Goal: Information Seeking & Learning: Find specific page/section

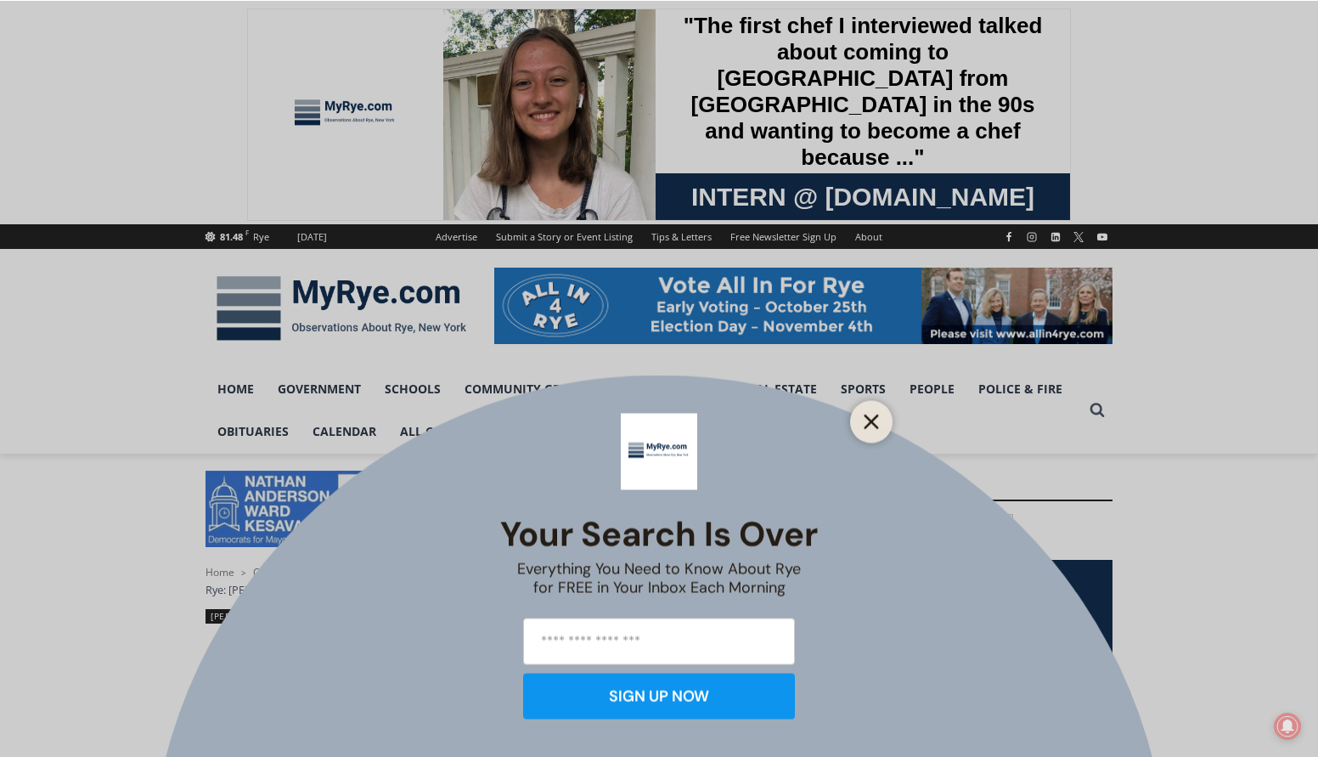
click at [874, 425] on icon "Close" at bounding box center [871, 421] width 15 height 15
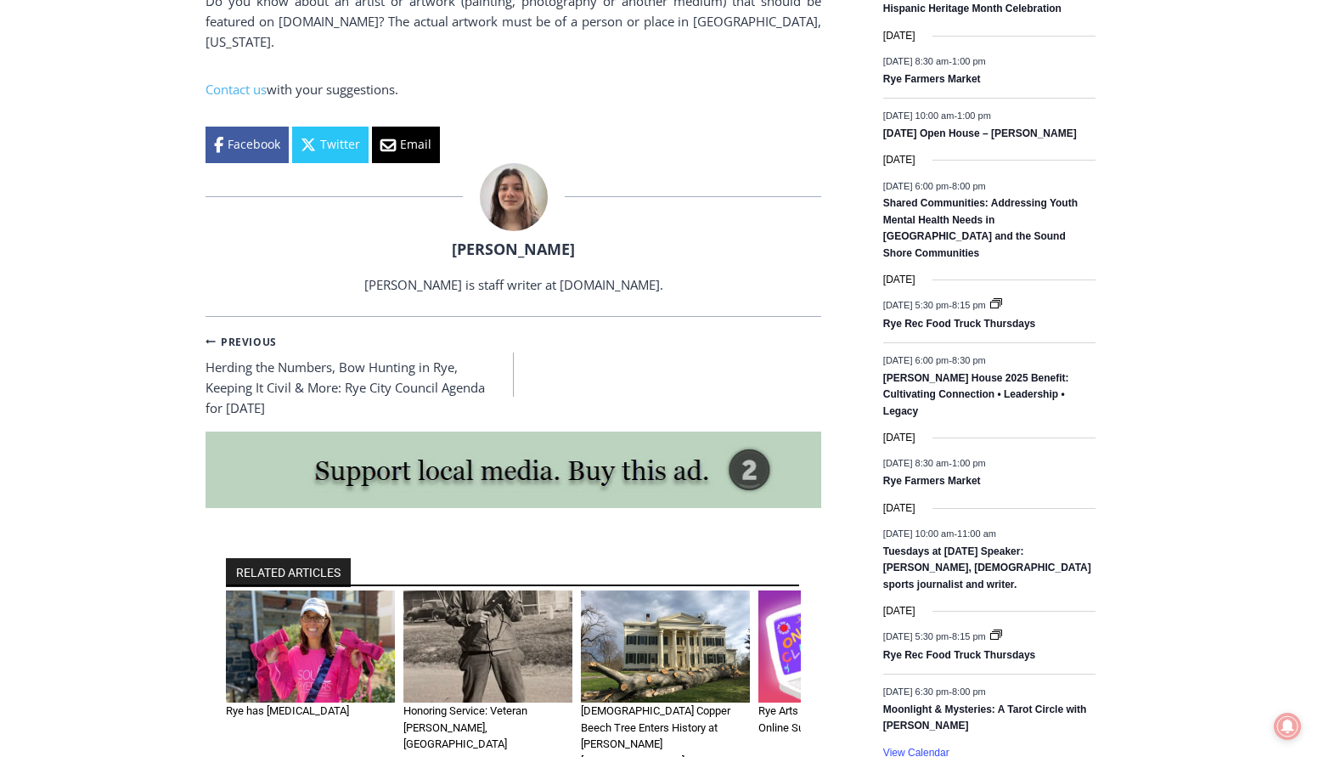
scroll to position [2293, 0]
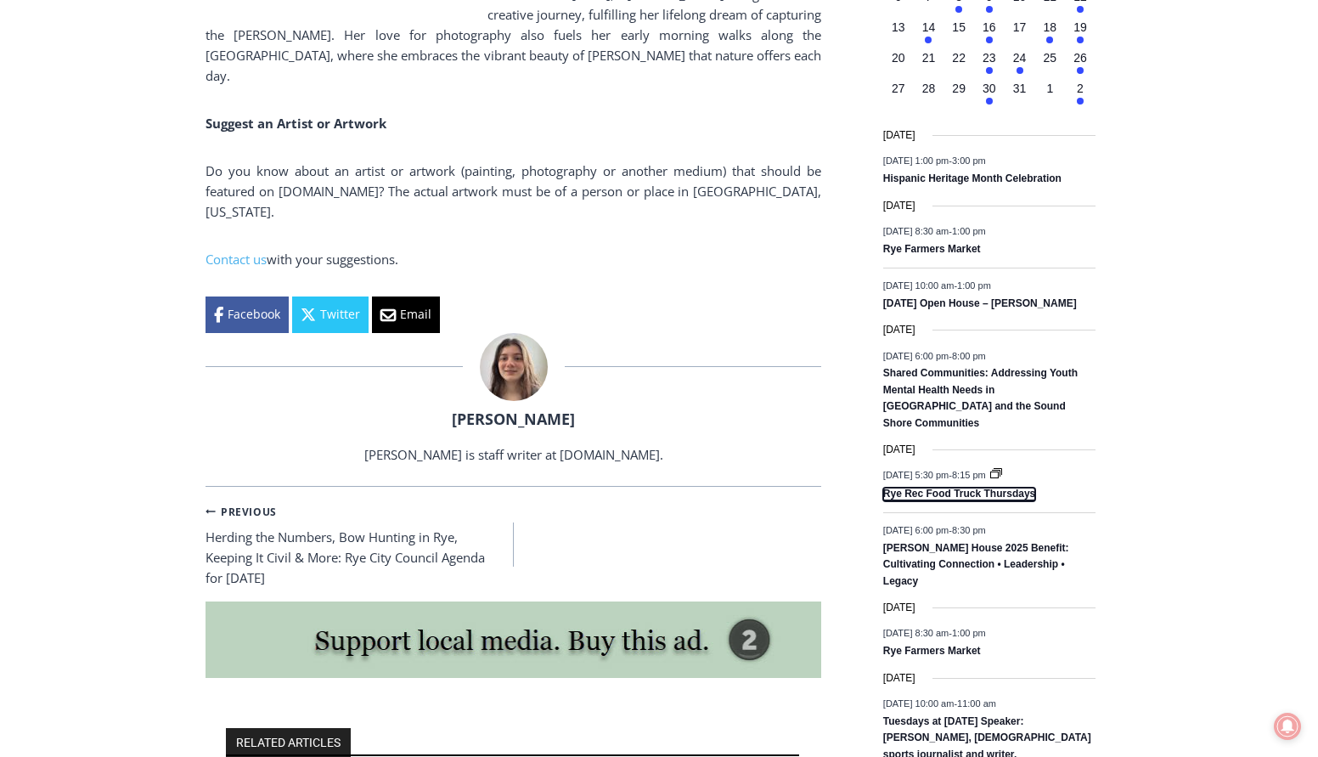
click at [967, 494] on link "Rye Rec Food Truck Thursdays" at bounding box center [959, 494] width 152 height 14
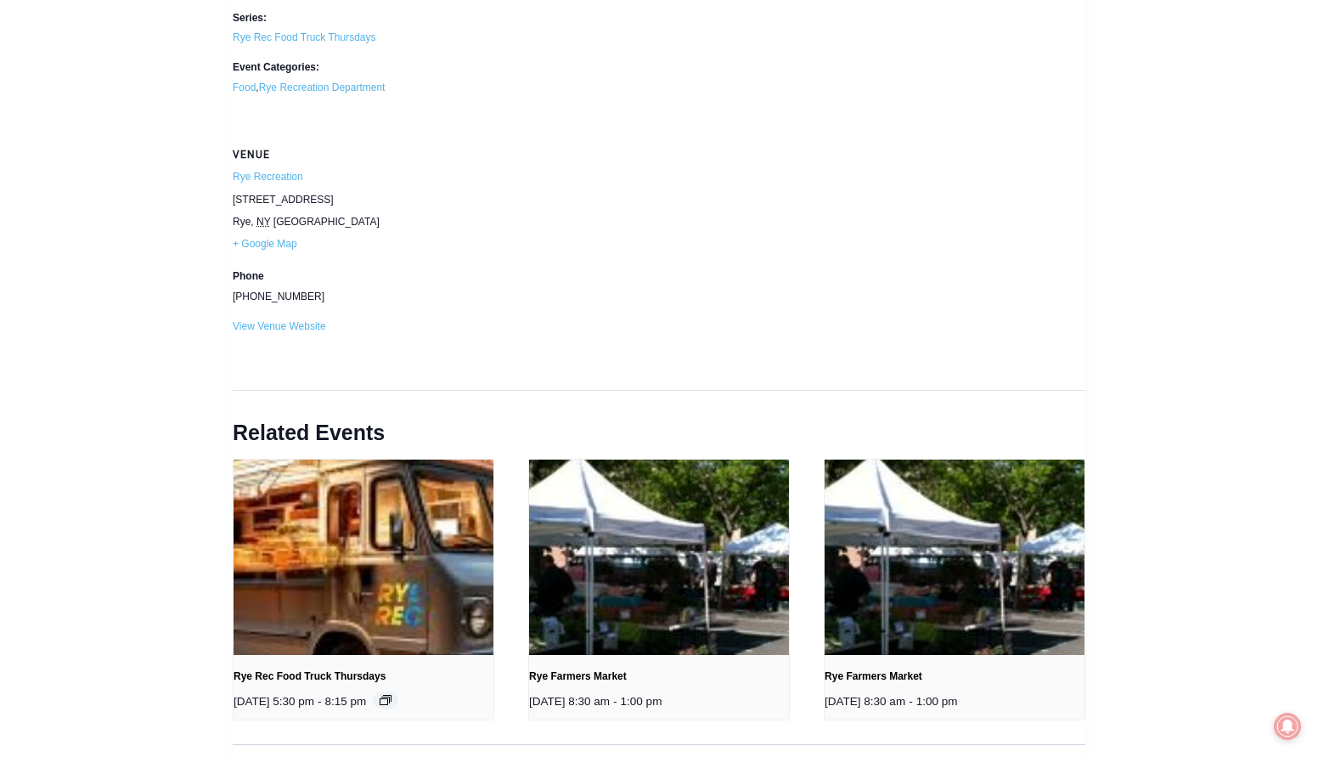
scroll to position [1953, 0]
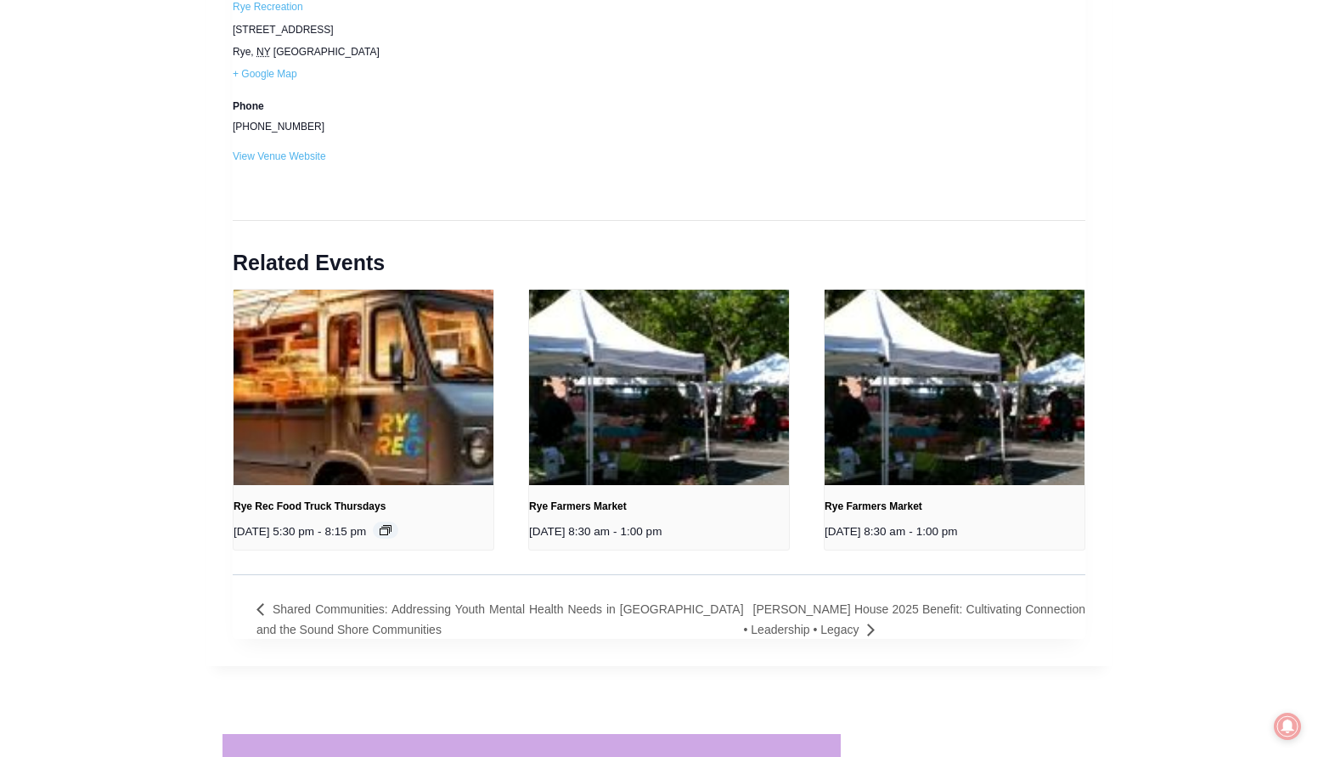
click at [334, 506] on link "Rye Rec Food Truck Thursdays" at bounding box center [310, 506] width 152 height 12
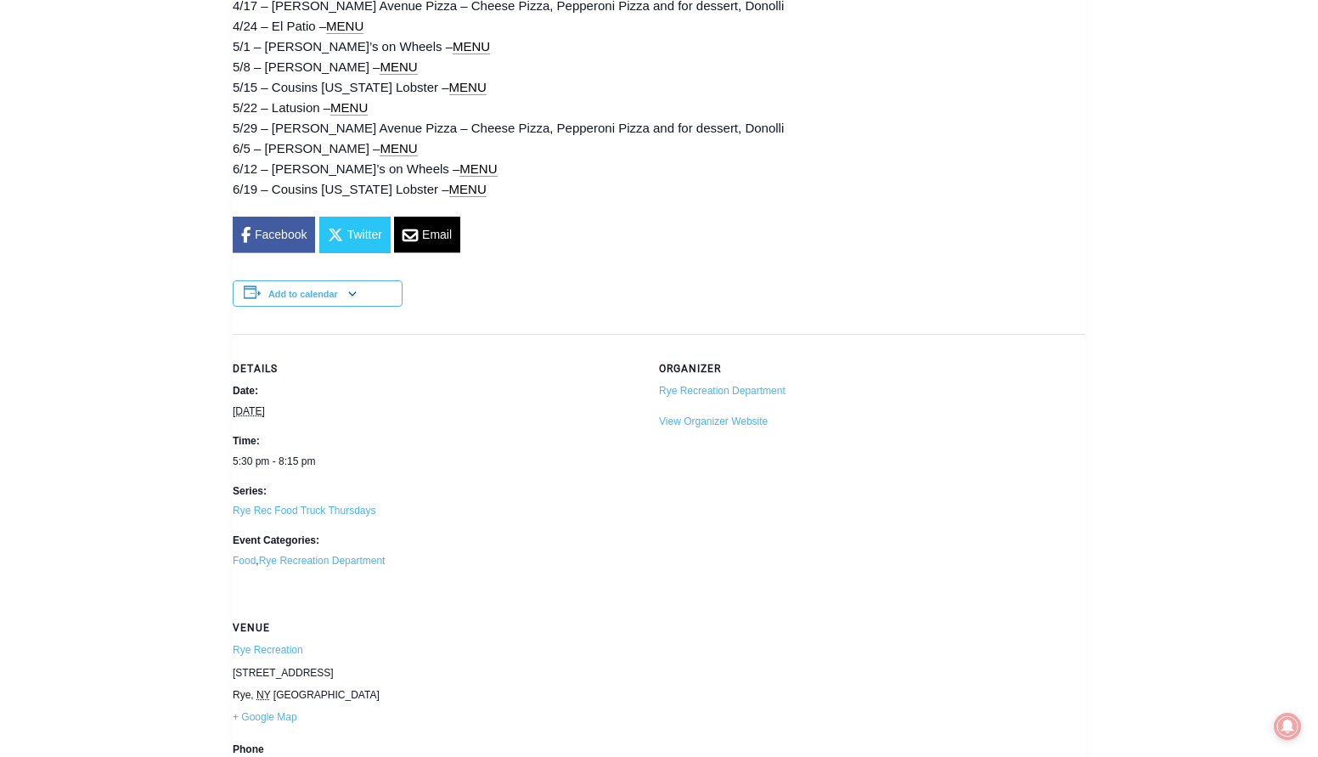
scroll to position [1529, 0]
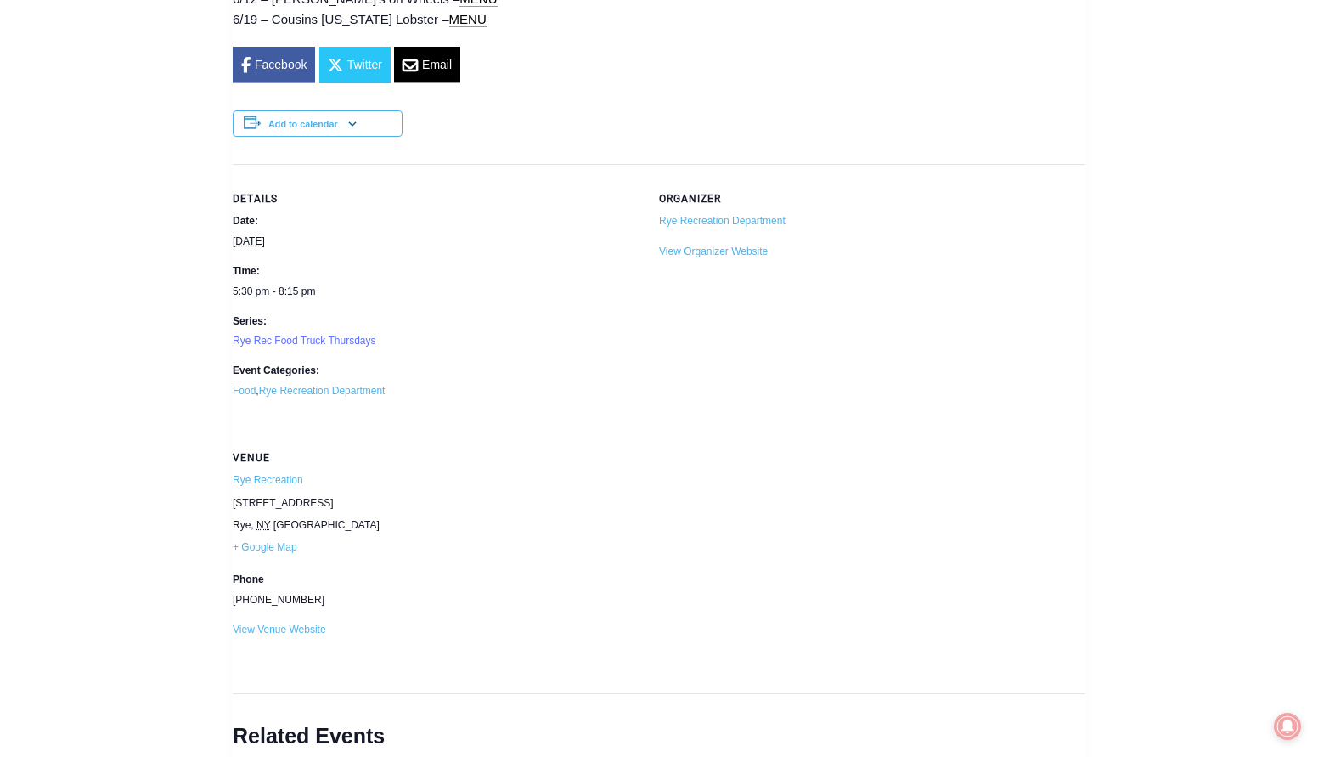
click at [301, 335] on link "Rye Rec Food Truck Thursdays" at bounding box center [305, 341] width 144 height 12
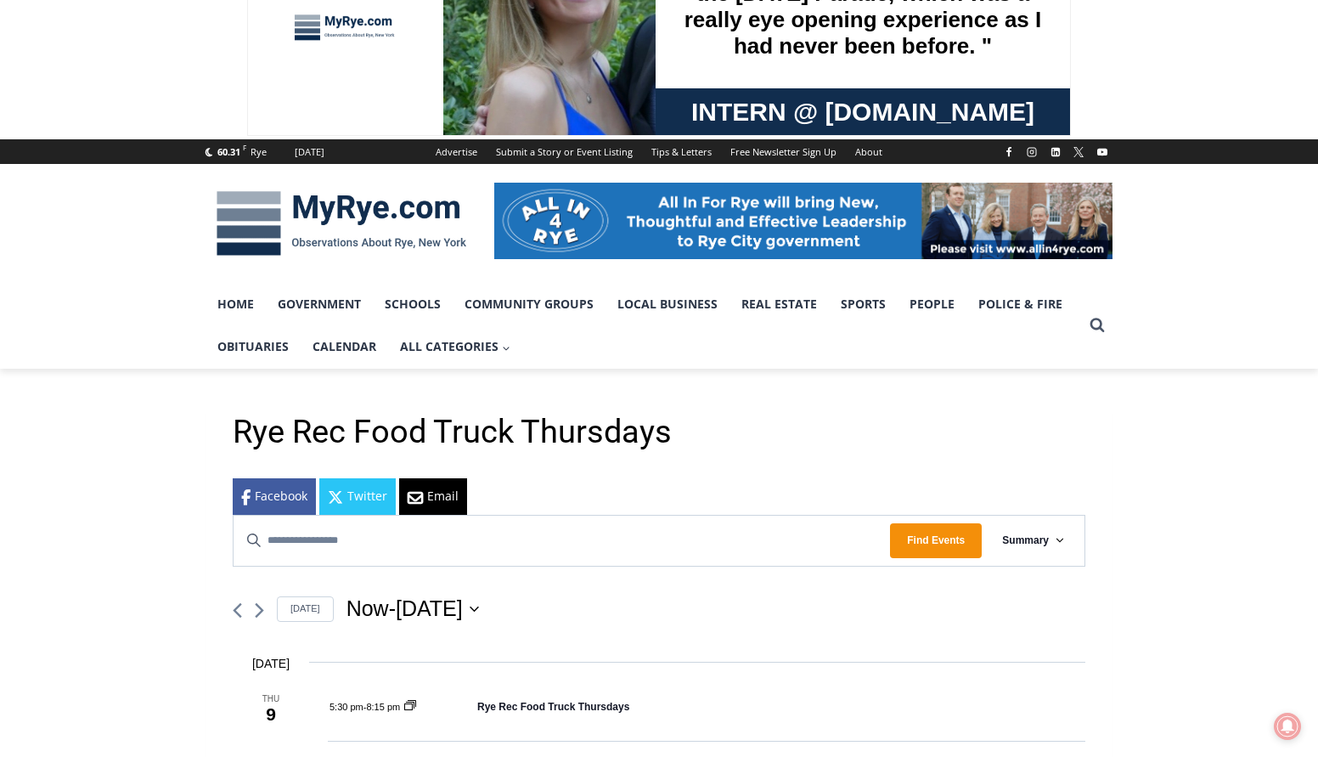
scroll to position [425, 0]
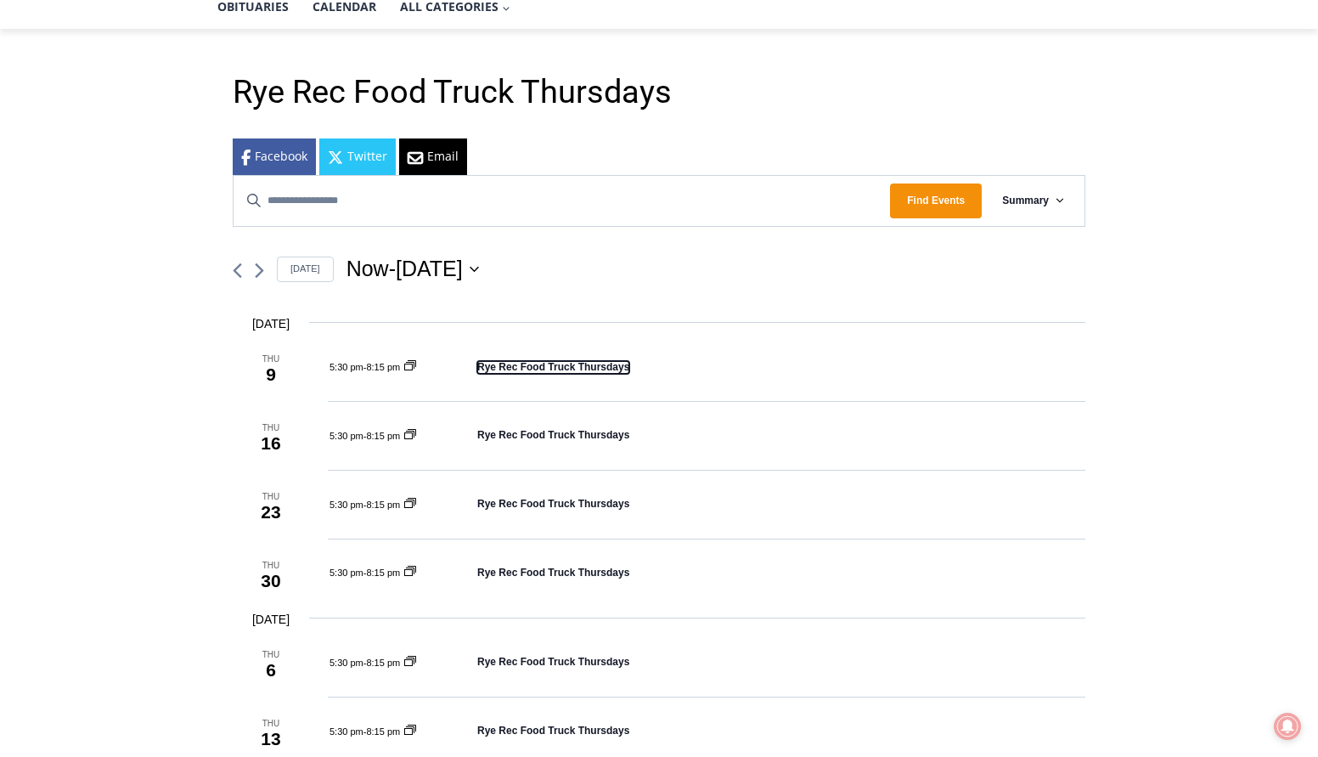
click at [561, 361] on link "Rye Rec Food Truck Thursdays" at bounding box center [553, 367] width 152 height 13
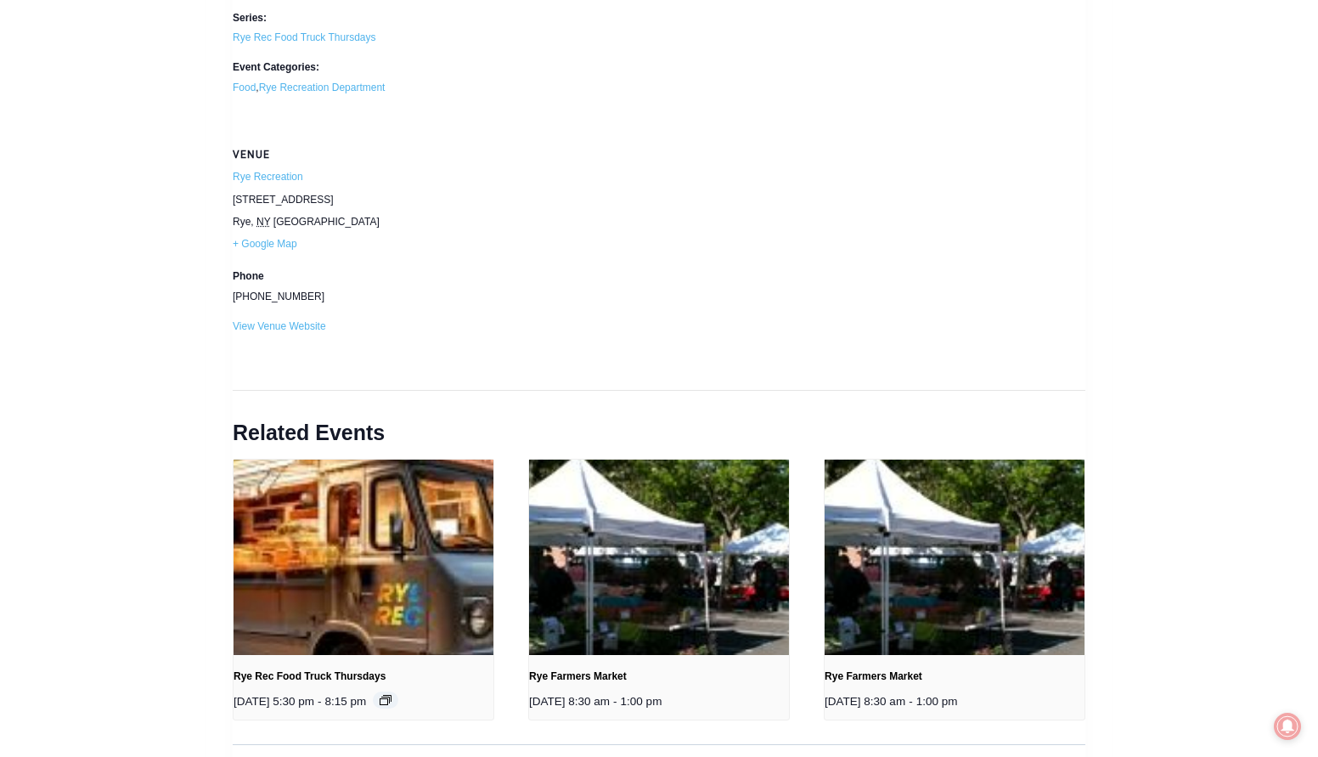
scroll to position [2038, 0]
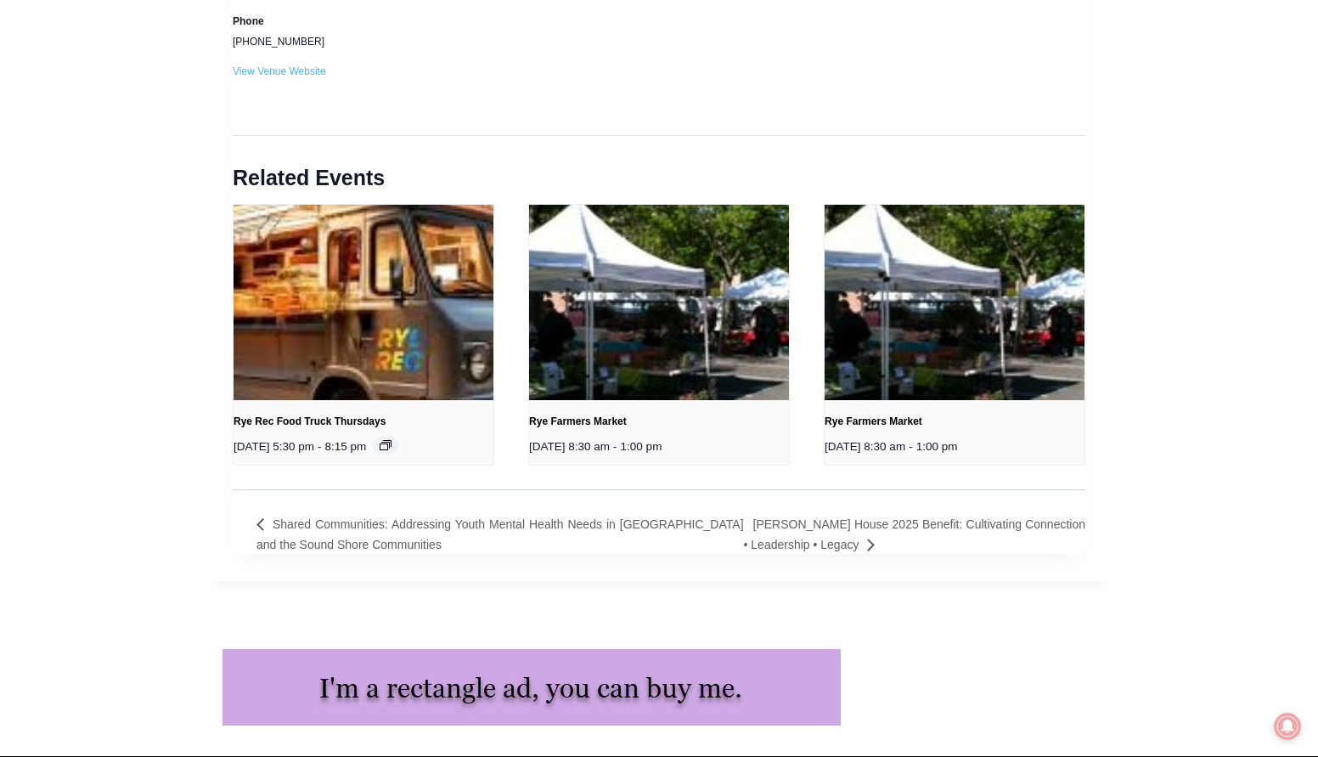
click at [346, 423] on link "Rye Rec Food Truck Thursdays" at bounding box center [310, 421] width 152 height 12
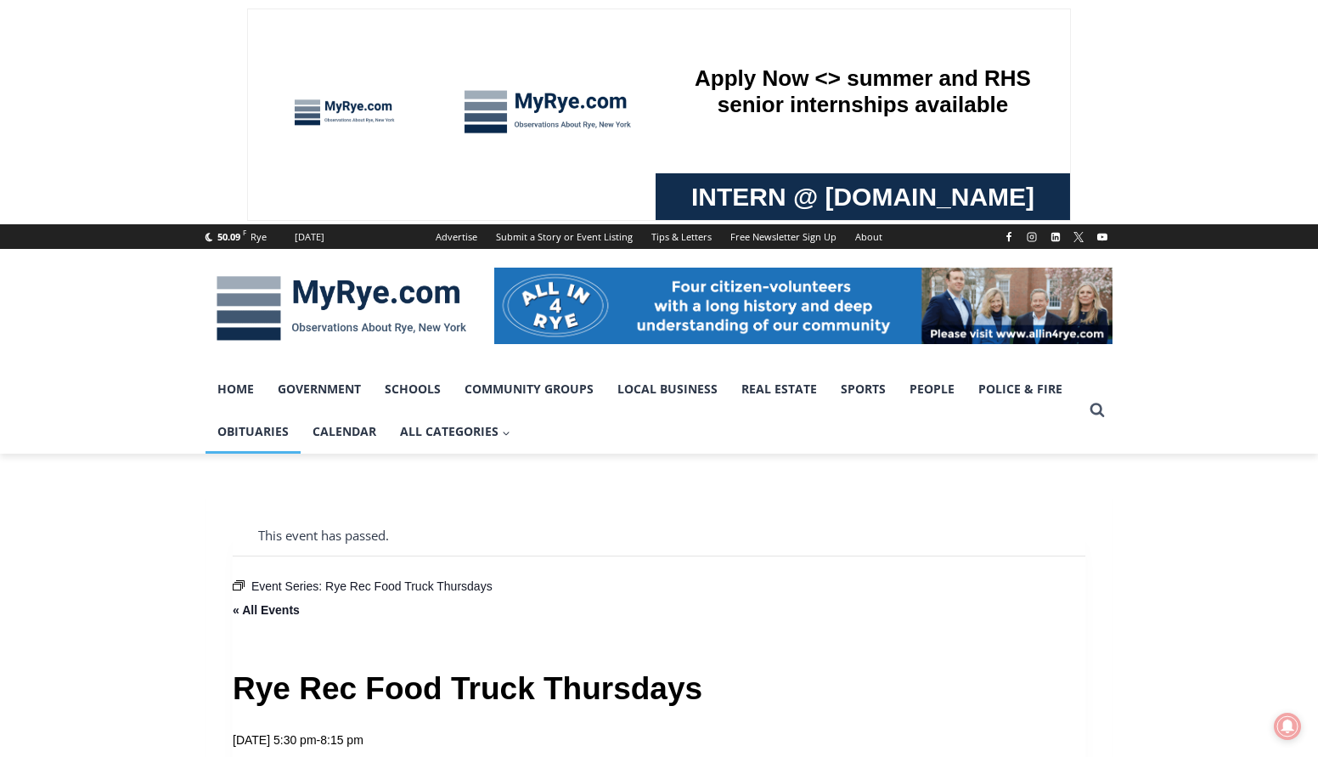
click at [258, 425] on link "Obituaries" at bounding box center [253, 431] width 95 height 42
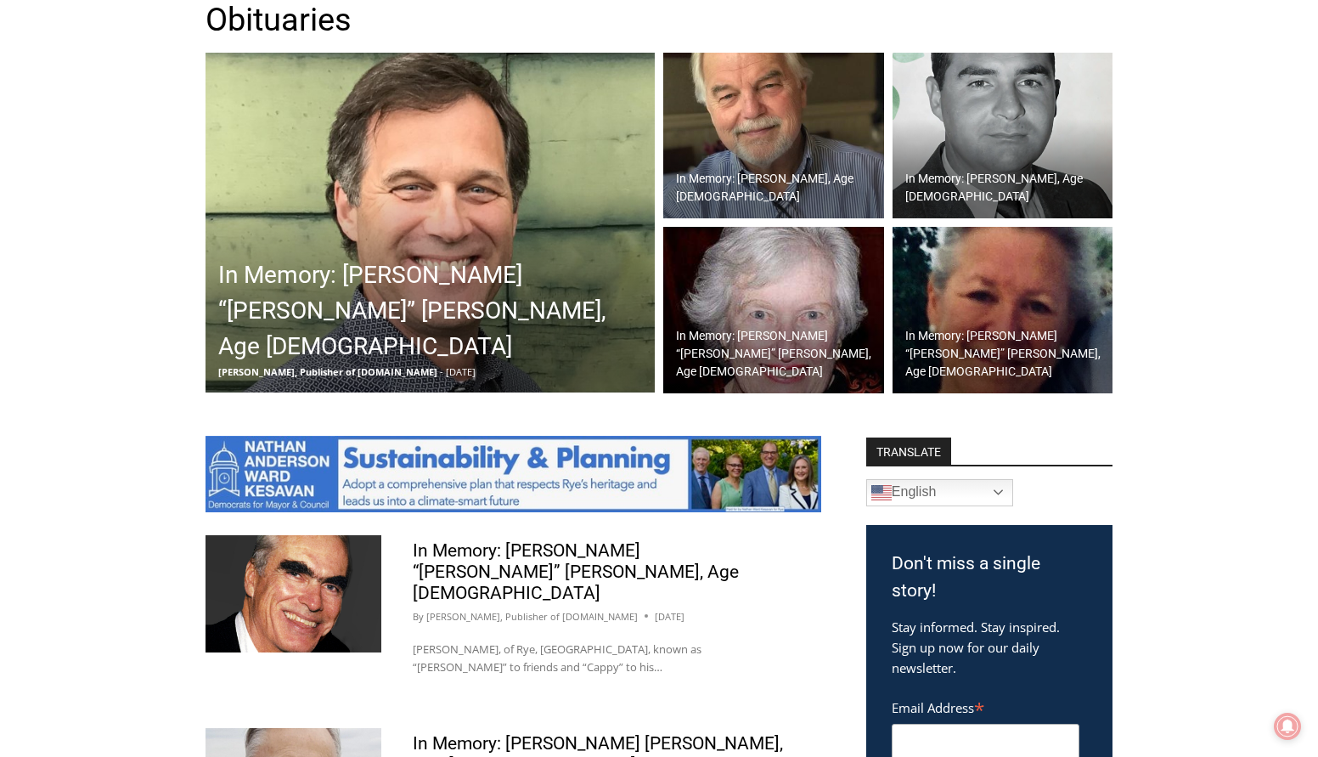
scroll to position [679, 0]
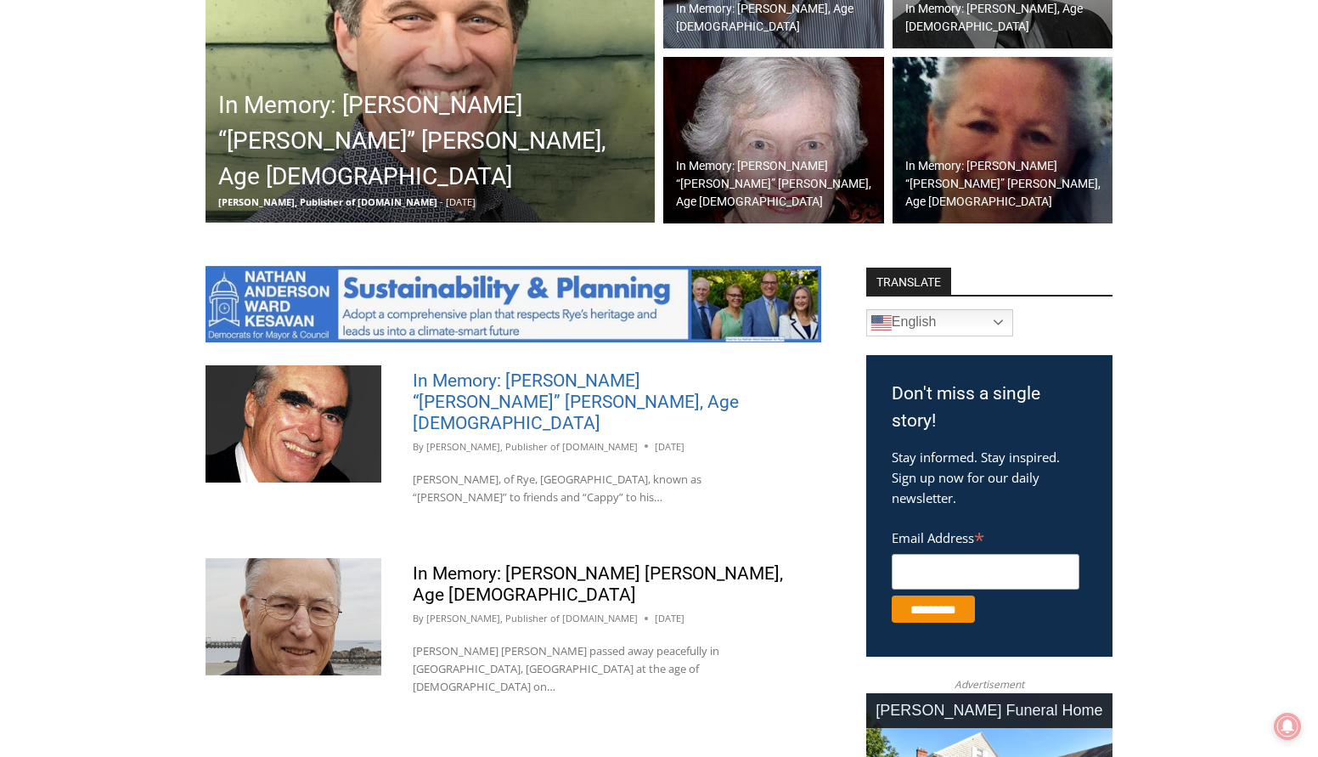
click at [572, 373] on link "In Memory: John Peter “Jack” Heffernan, Age 85" at bounding box center [576, 401] width 326 height 63
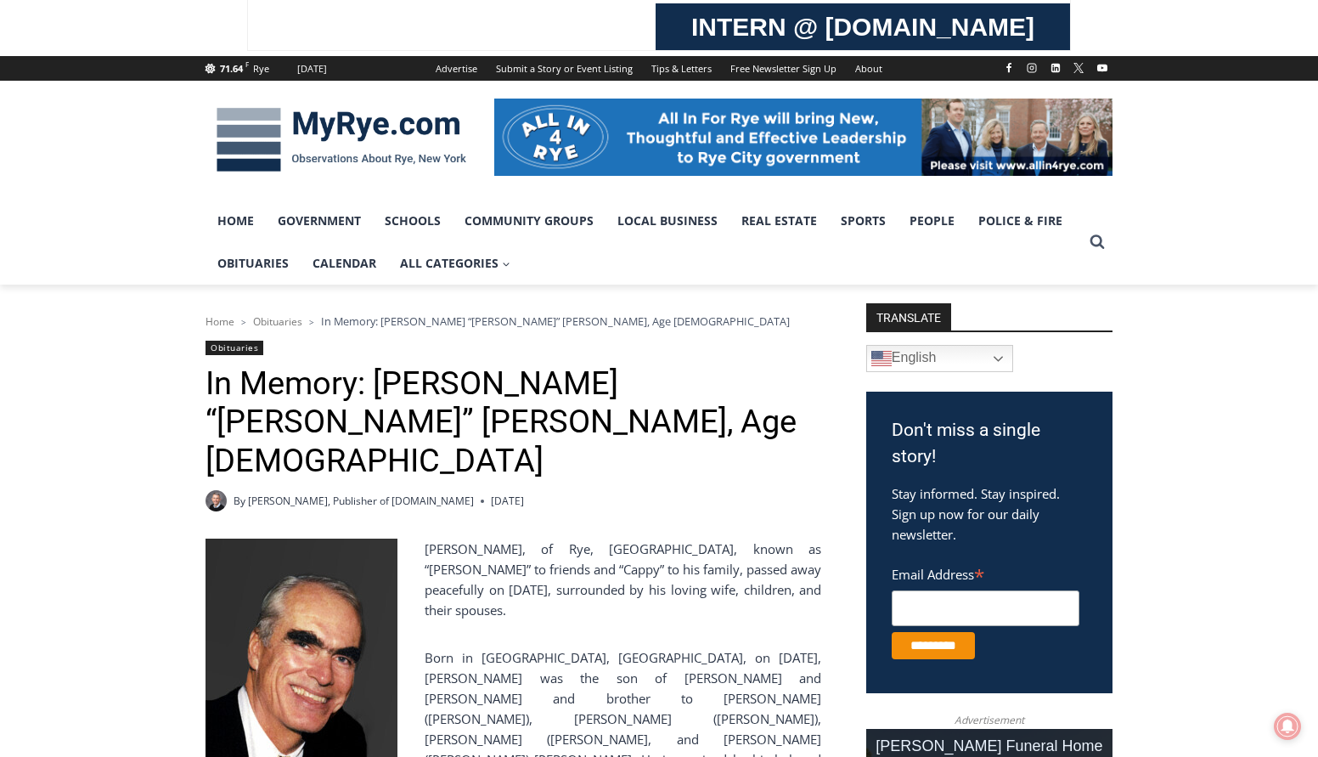
scroll to position [255, 0]
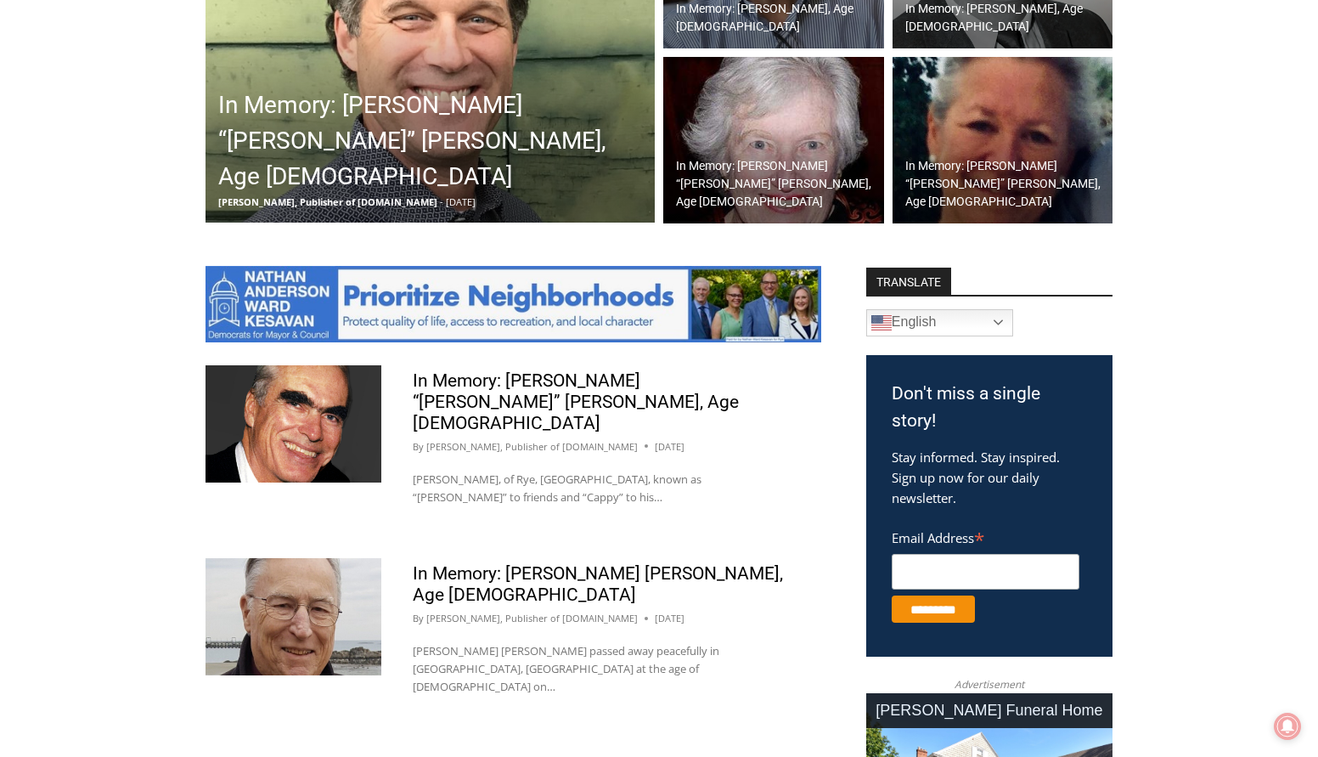
scroll to position [849, 0]
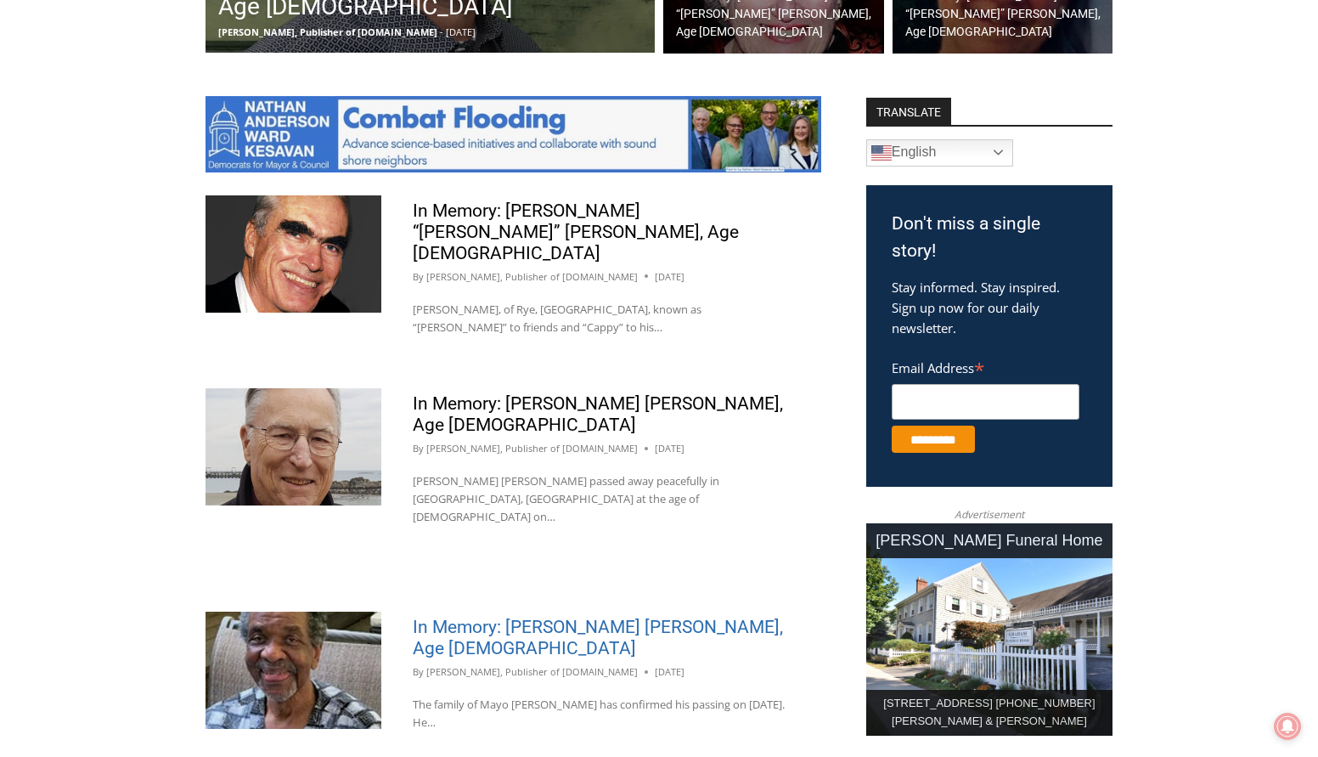
click at [623, 617] on link "In Memory: [PERSON_NAME] [PERSON_NAME], Age [DEMOGRAPHIC_DATA]" at bounding box center [598, 638] width 370 height 42
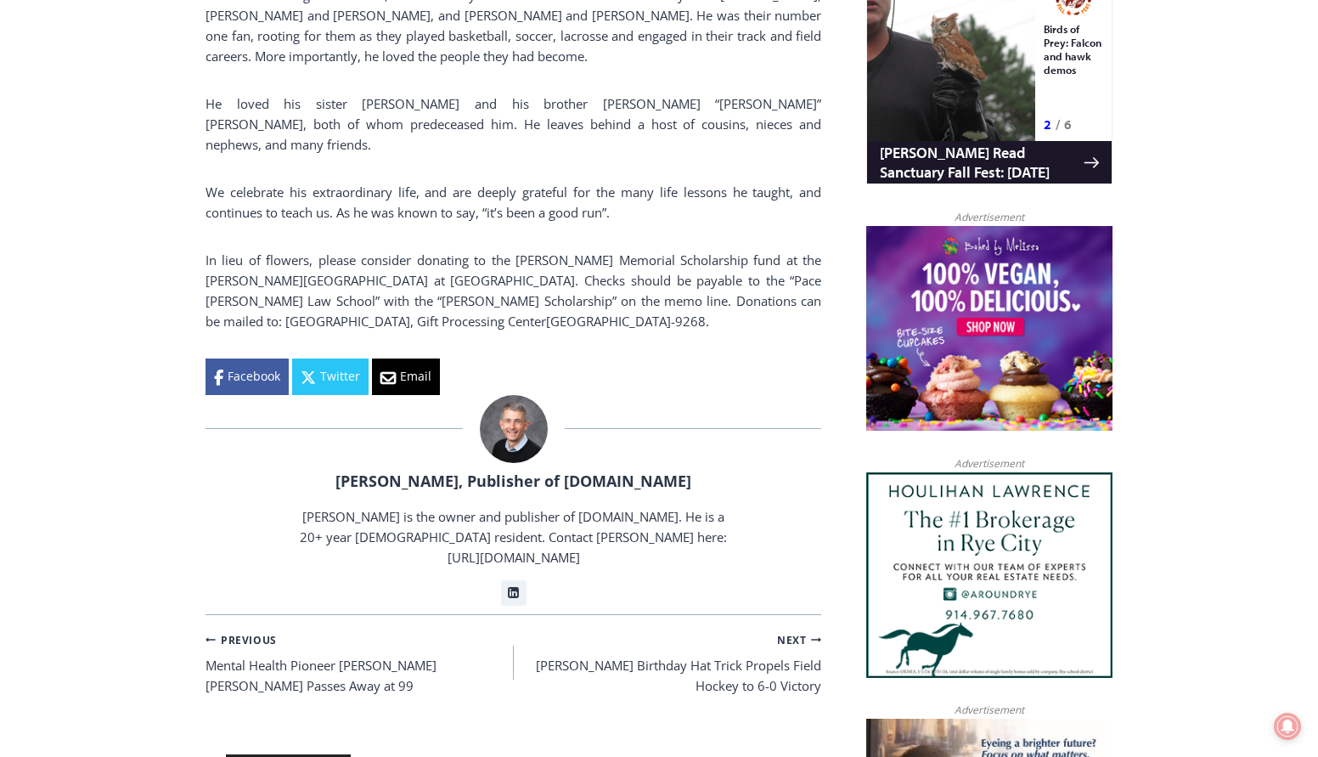
scroll to position [1529, 0]
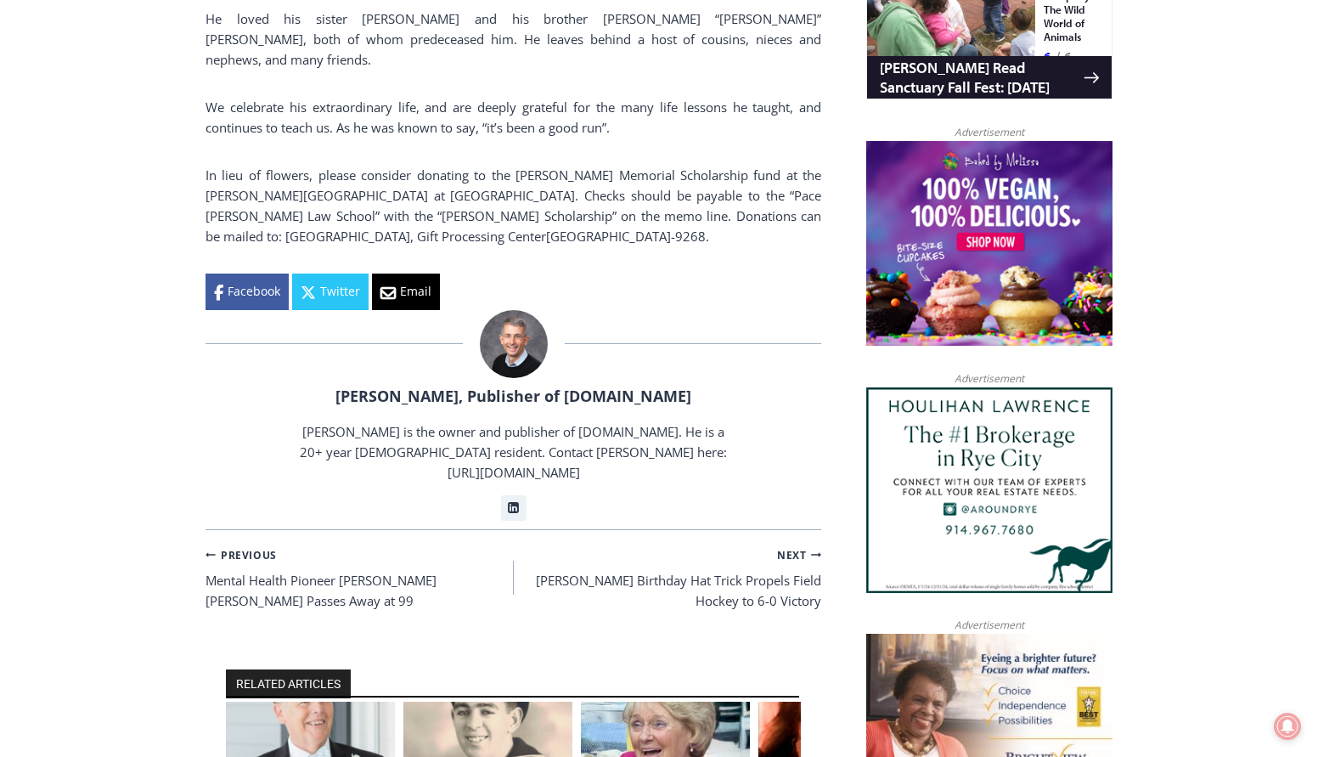
click at [690, 701] on img "3 of 6" at bounding box center [665, 757] width 169 height 113
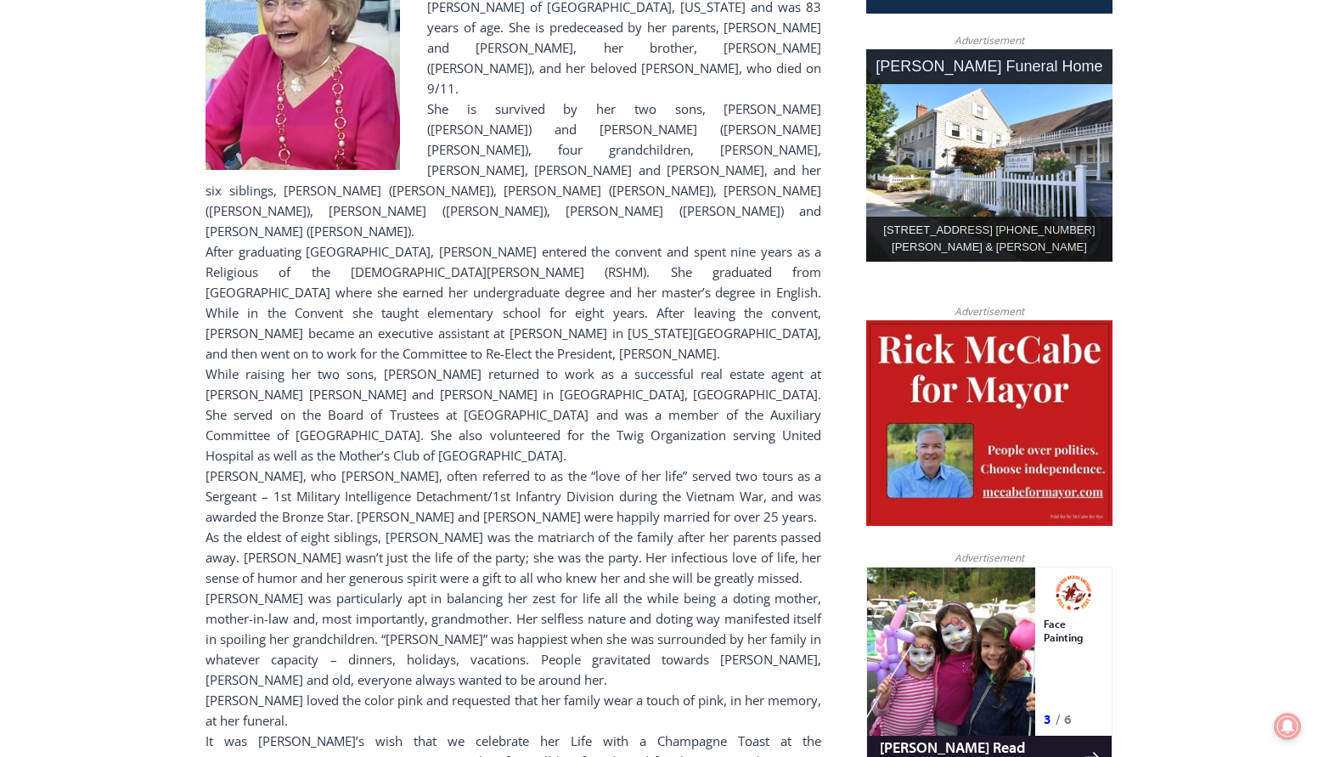
scroll to position [764, 0]
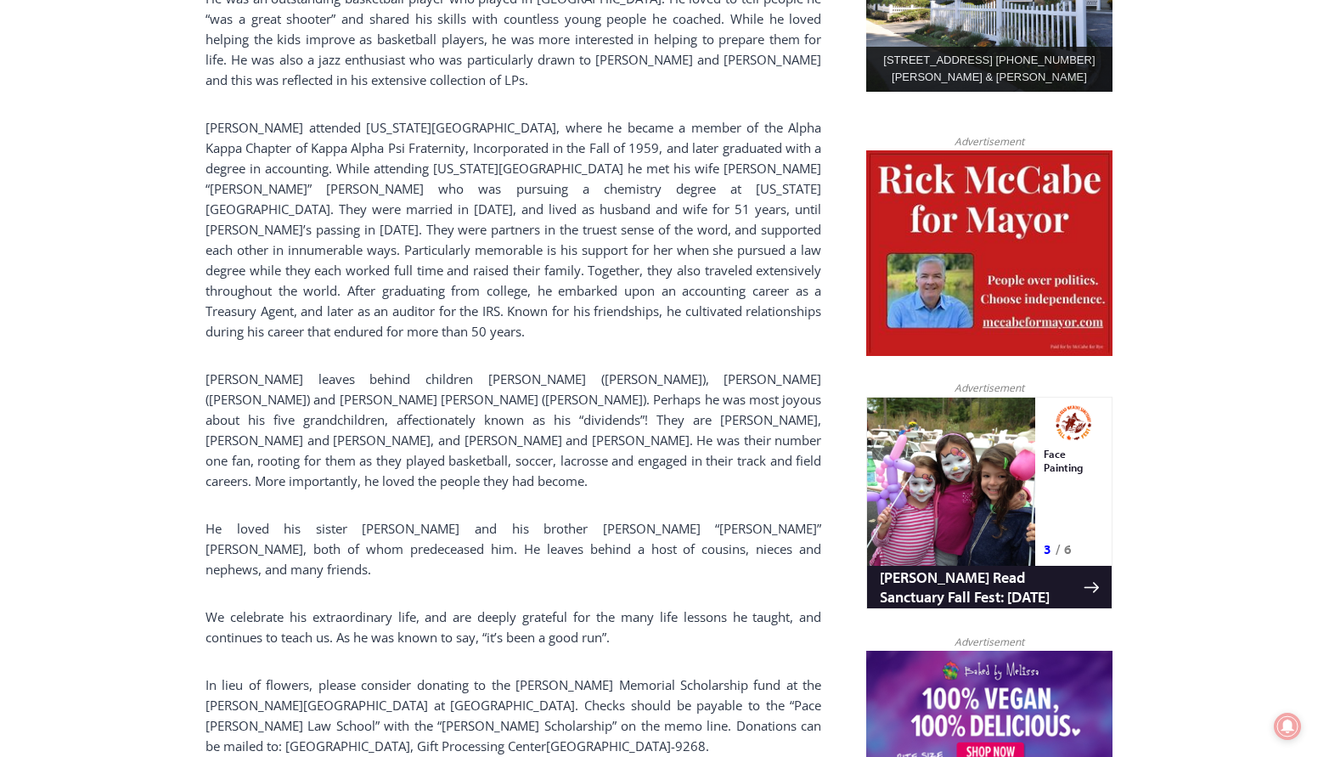
scroll to position [594, 0]
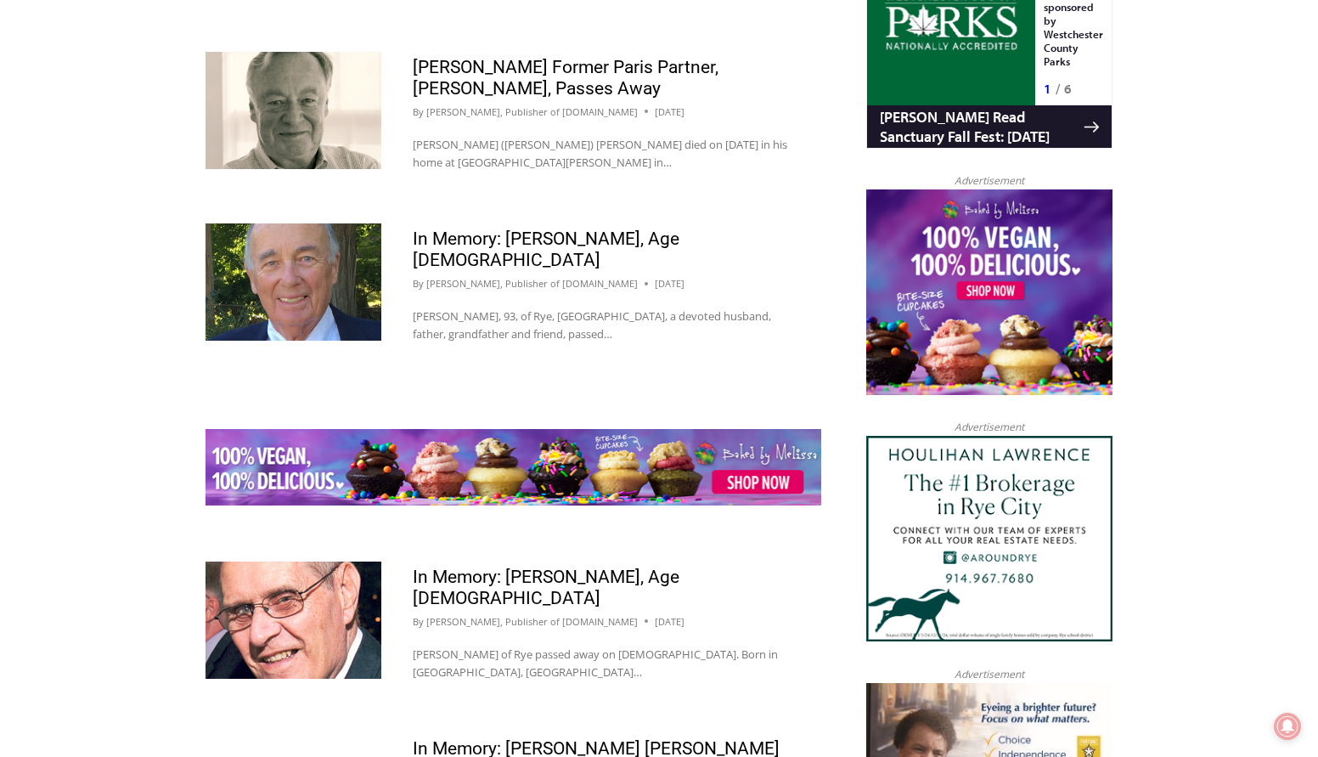
scroll to position [2038, 0]
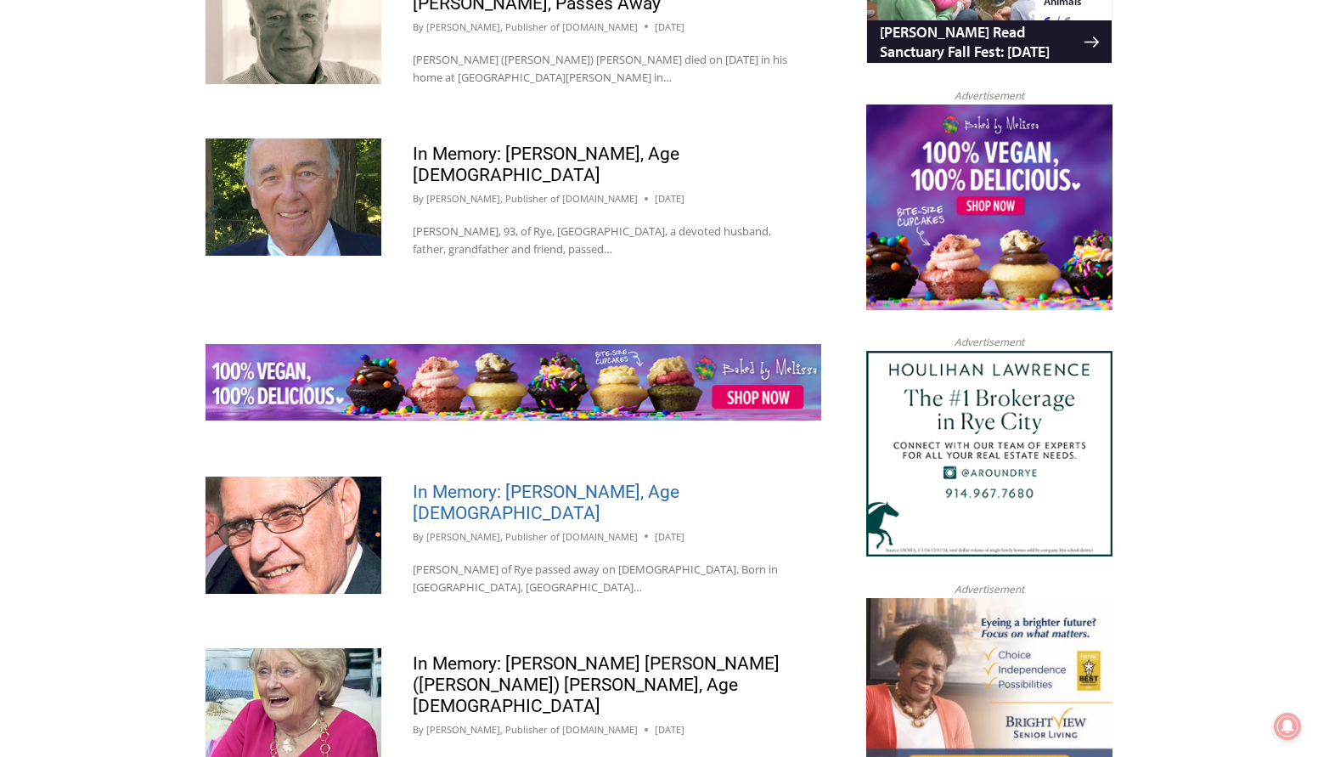
click at [543, 482] on link "In Memory: [PERSON_NAME], Age [DEMOGRAPHIC_DATA]" at bounding box center [546, 503] width 267 height 42
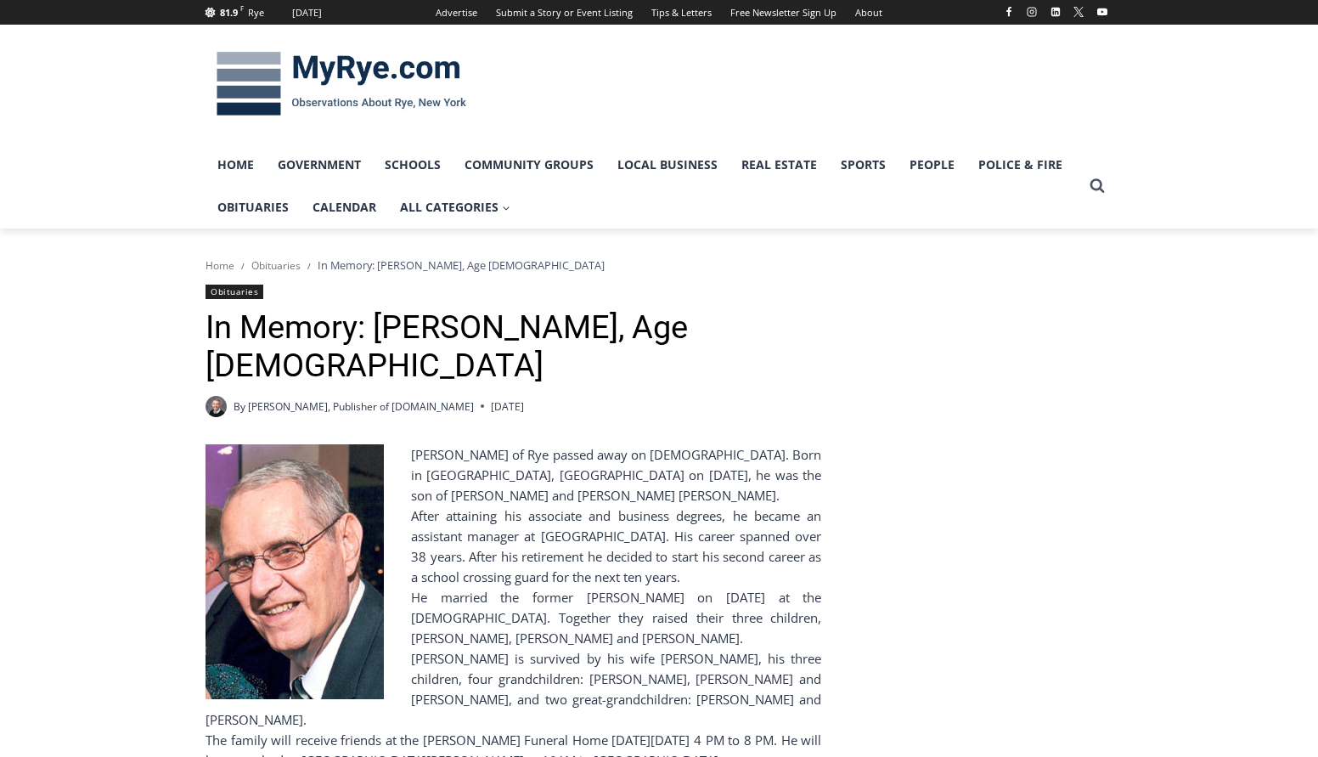
click at [538, 396] on div "By [PERSON_NAME], Publisher of [DOMAIN_NAME] [DATE] [DATE]" at bounding box center [514, 406] width 616 height 21
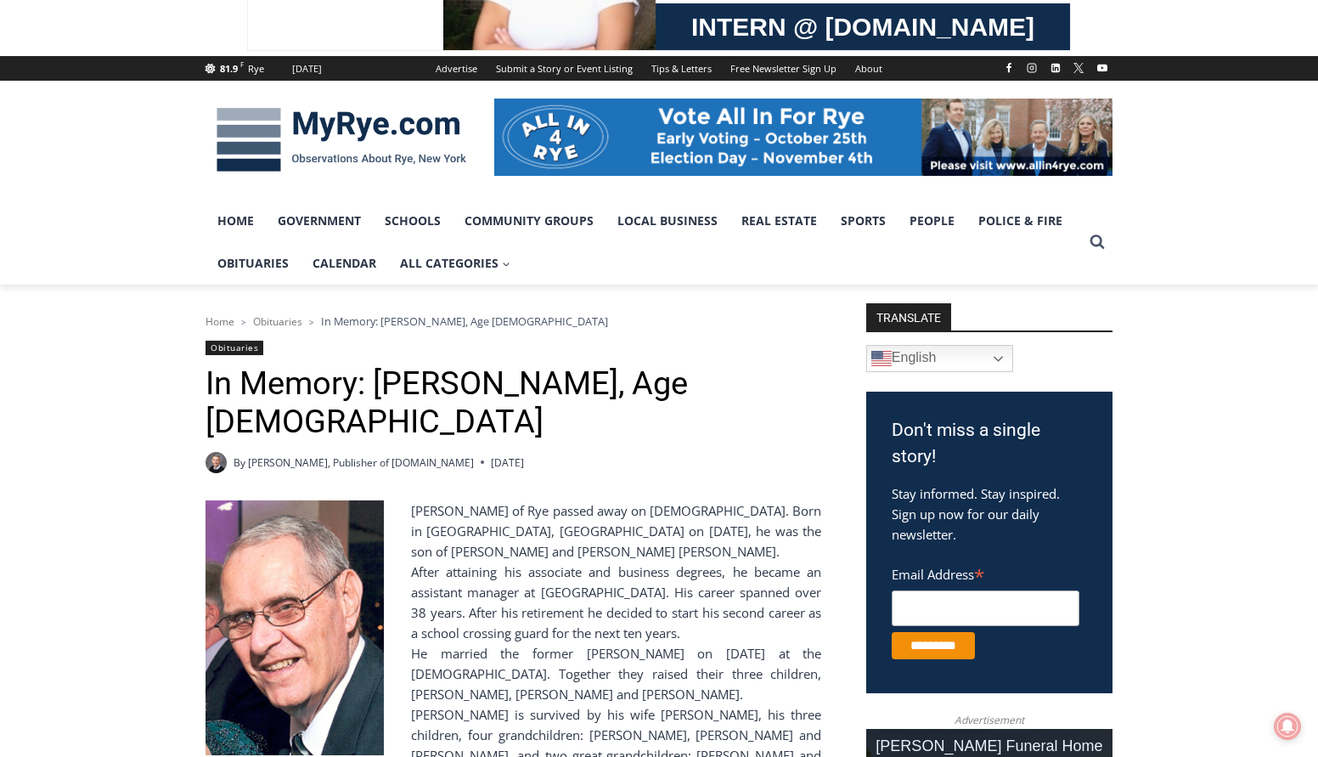
scroll to position [255, 0]
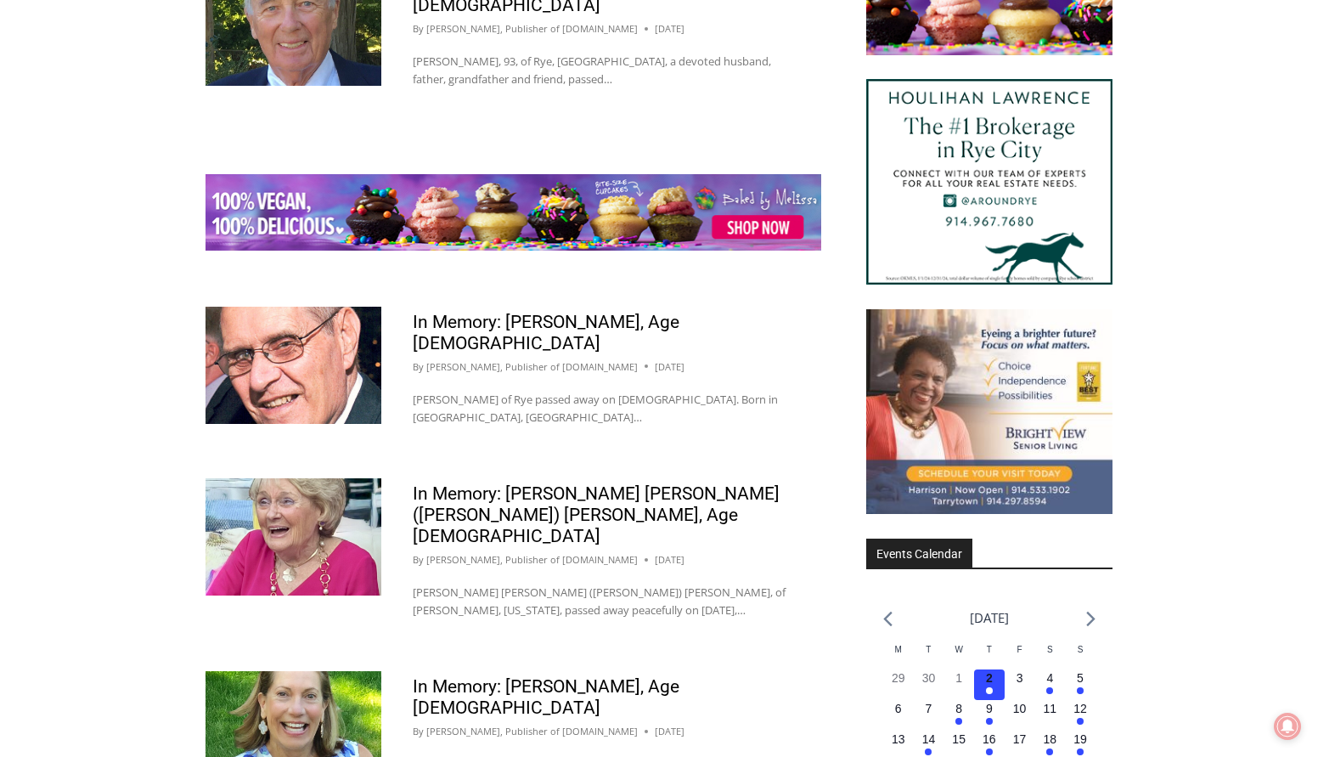
scroll to position [2293, 0]
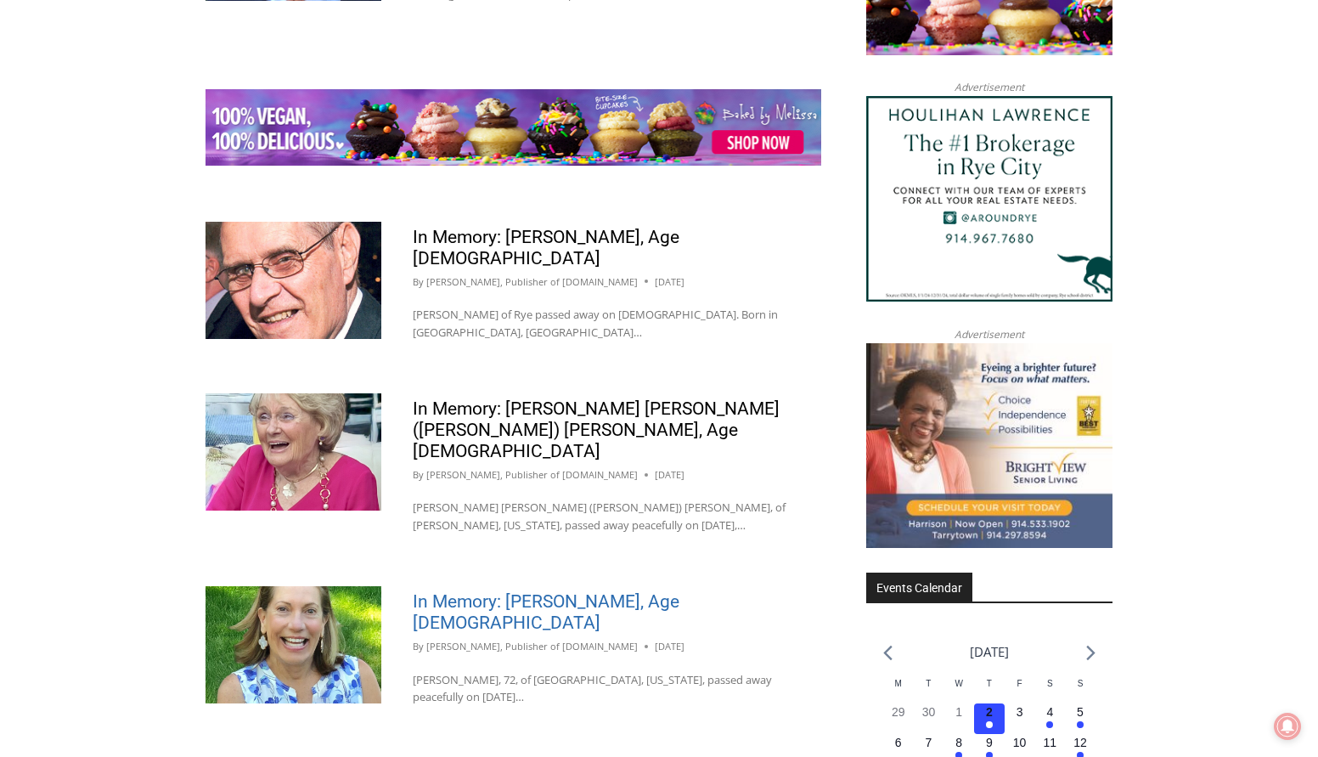
click at [565, 591] on link "In Memory: Maryanne Bardwil Lynch, Age 72" at bounding box center [546, 612] width 267 height 42
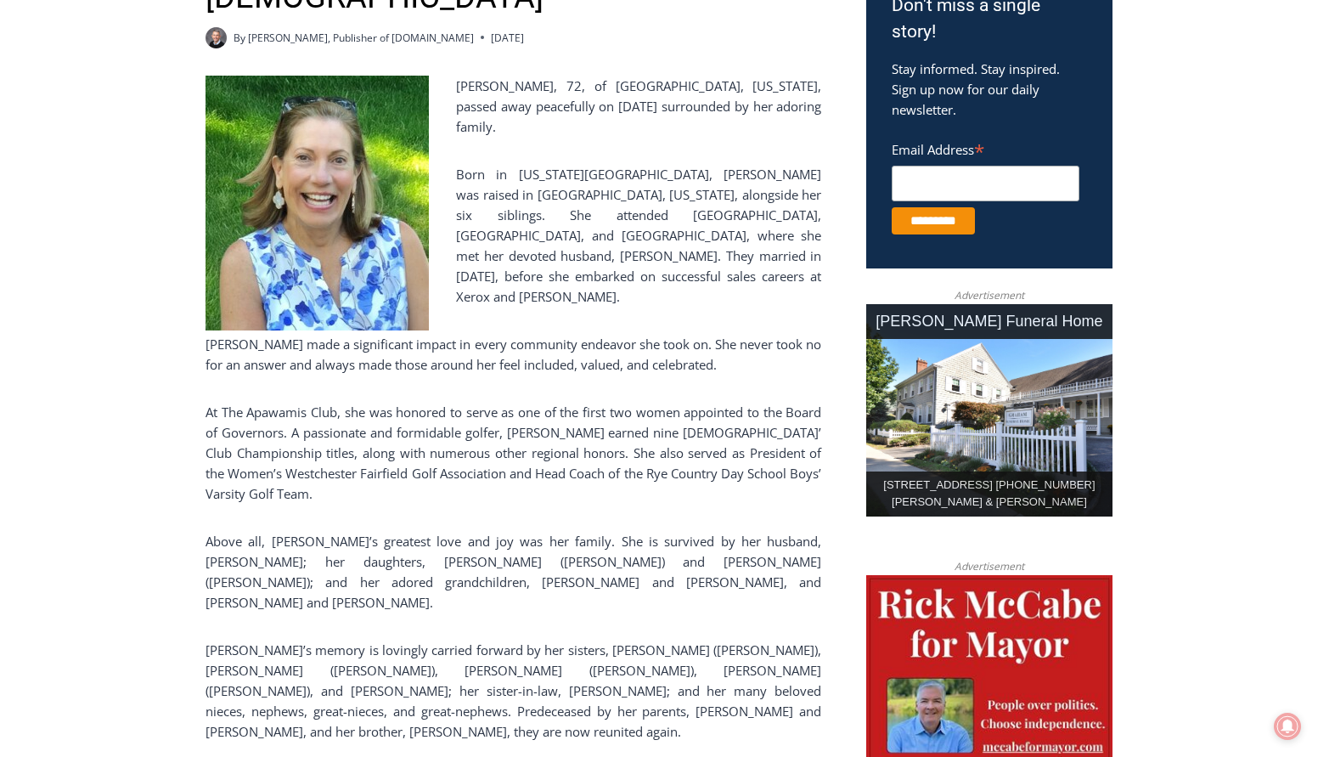
scroll to position [340, 0]
